Goal: Navigation & Orientation: Understand site structure

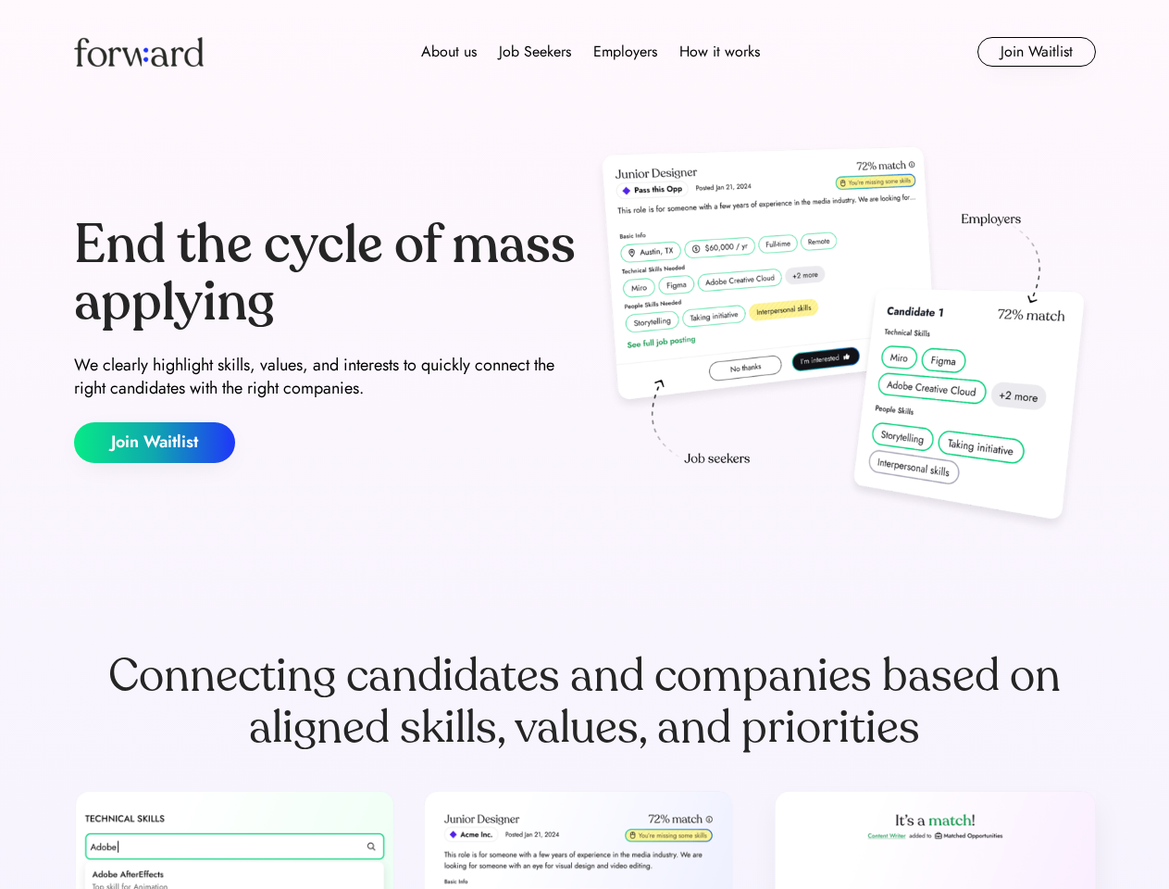
click at [584, 444] on div "End the cycle of mass applying We clearly highlight skills, values, and interes…" at bounding box center [585, 340] width 1022 height 398
click at [585, 52] on div "About us Job Seekers Employers How it works" at bounding box center [591, 52] width 730 height 22
click at [139, 52] on img at bounding box center [139, 52] width 130 height 30
click at [591, 52] on div "About us Job Seekers Employers How it works" at bounding box center [591, 52] width 730 height 22
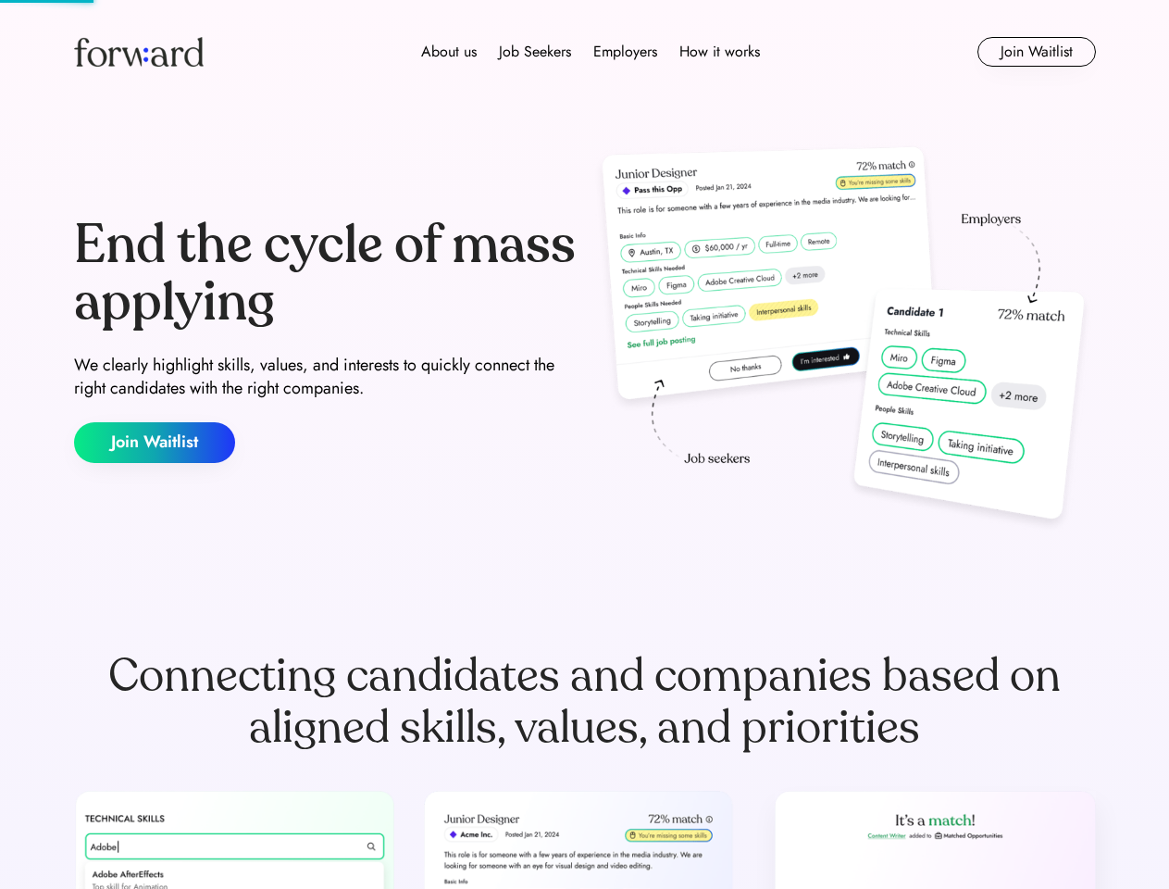
click at [449, 52] on div "About us" at bounding box center [449, 52] width 56 height 22
click at [535, 52] on div "Job Seekers" at bounding box center [535, 52] width 72 height 22
click at [625, 52] on div "Employers" at bounding box center [626, 52] width 64 height 22
click at [719, 52] on div "How it works" at bounding box center [720, 52] width 81 height 22
click at [1036, 52] on button "Join Waitlist" at bounding box center [1037, 52] width 119 height 30
